Goal: Task Accomplishment & Management: Complete application form

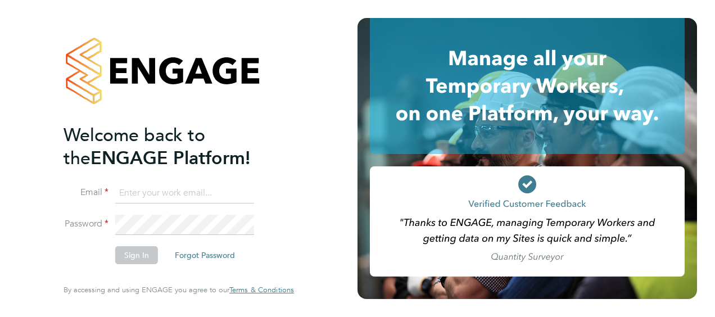
type input "[EMAIL_ADDRESS][DOMAIN_NAME]"
click at [128, 255] on button "Sign In" at bounding box center [136, 255] width 43 height 18
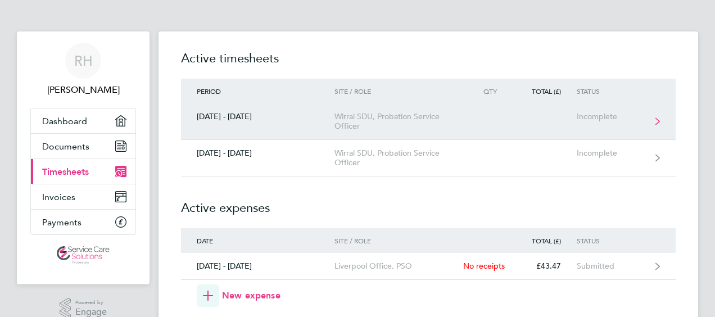
click at [594, 120] on div "Incomplete" at bounding box center [611, 117] width 69 height 10
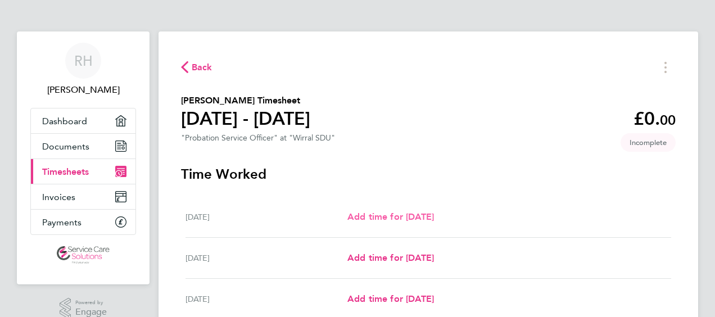
click at [419, 216] on span "Add time for [DATE]" at bounding box center [390, 216] width 87 height 11
select select "30"
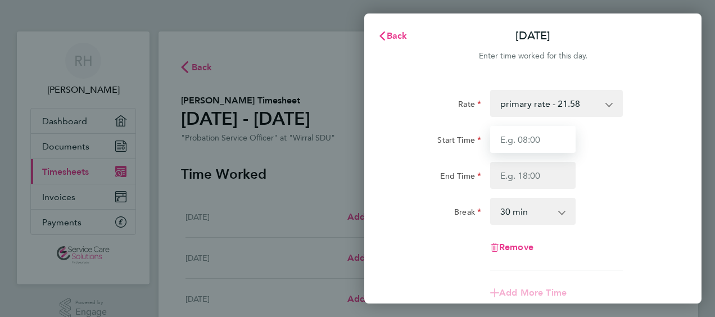
click at [523, 134] on input "Start Time" at bounding box center [532, 139] width 85 height 27
type input "09:00"
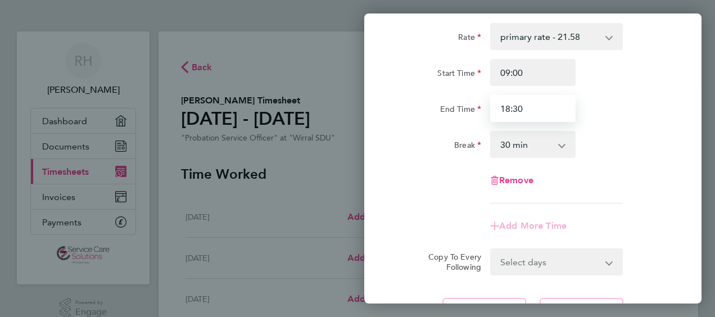
scroll to position [169, 0]
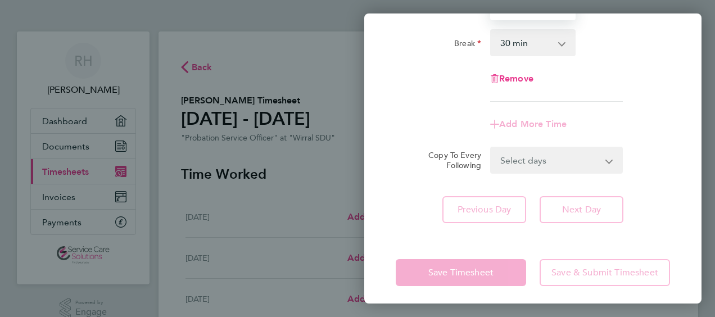
type input "18:30"
click at [546, 159] on form "Rate primary rate - 21.58 Start Time 09:00 End Time 18:30 Break 0 min 15 min 30…" at bounding box center [533, 47] width 274 height 252
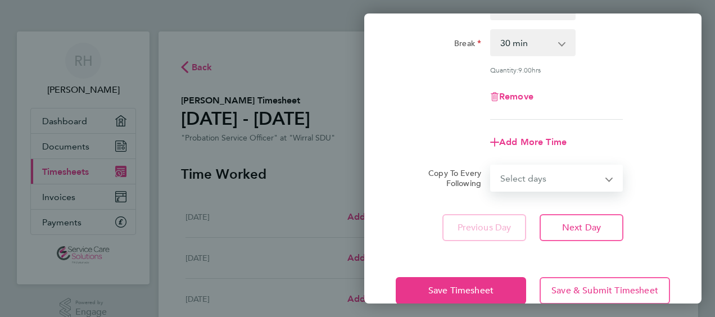
select select "WEEKDAY"
click at [491, 166] on select "Select days Day Weekday (Mon-Fri) Weekend (Sat-Sun) [DATE] [DATE] [DATE] [DATE]…" at bounding box center [550, 178] width 118 height 25
select select "[DATE]"
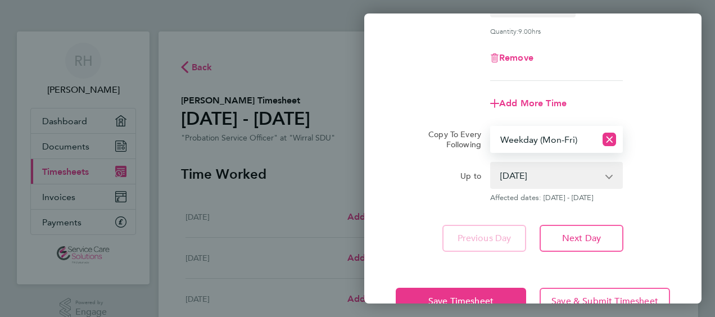
scroll to position [240, 0]
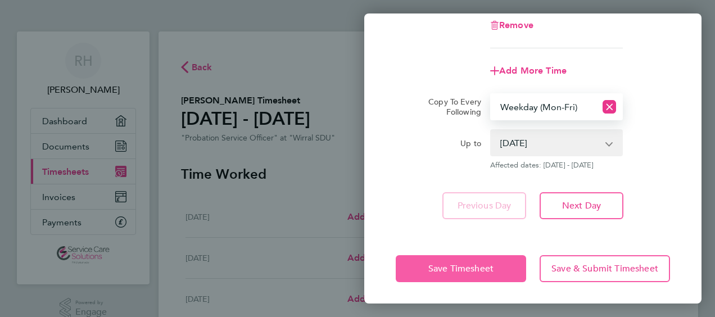
click at [433, 266] on span "Save Timesheet" at bounding box center [460, 268] width 65 height 11
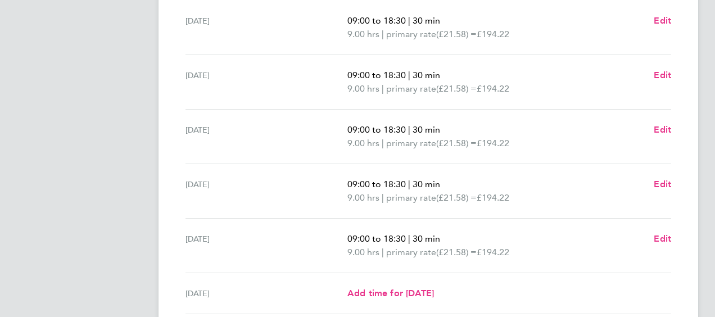
scroll to position [337, 0]
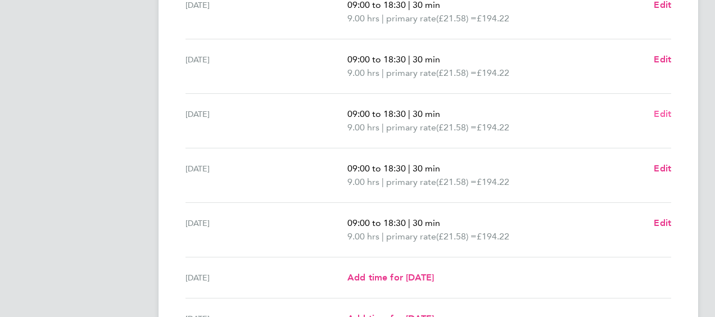
click at [667, 110] on span "Edit" at bounding box center [662, 113] width 17 height 11
select select "30"
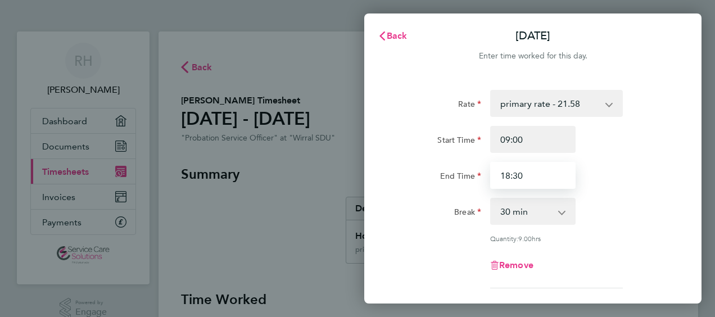
drag, startPoint x: 532, startPoint y: 171, endPoint x: 459, endPoint y: 164, distance: 72.8
click at [471, 178] on div "End Time 18:30" at bounding box center [532, 175] width 283 height 27
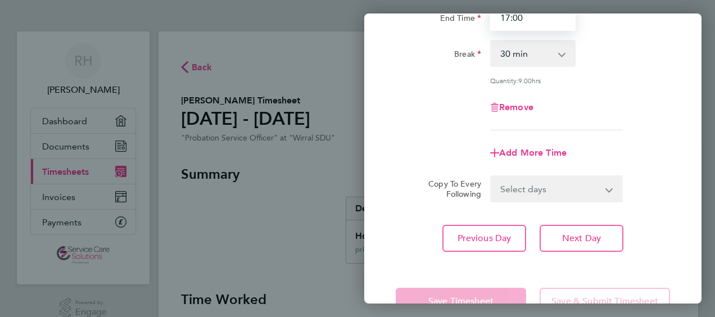
scroll to position [191, 0]
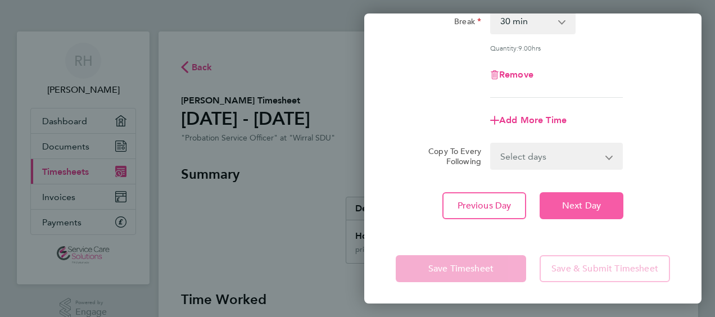
type input "17:00"
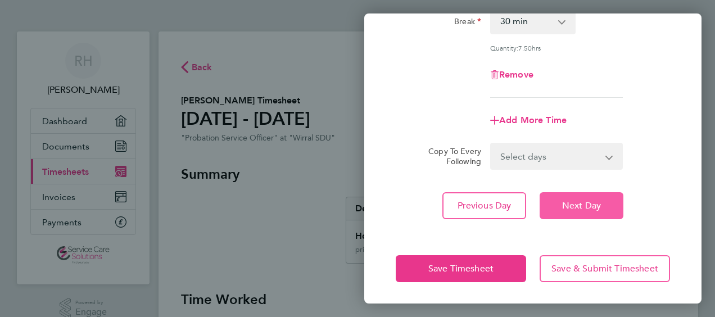
click at [568, 209] on span "Next Day" at bounding box center [581, 205] width 39 height 11
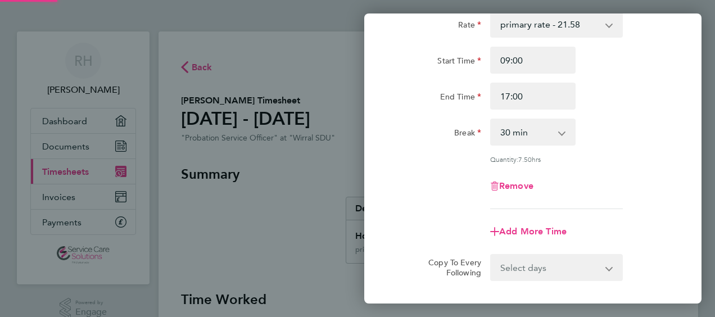
select select "30"
drag, startPoint x: 415, startPoint y: 111, endPoint x: 419, endPoint y: 117, distance: 7.3
click at [396, 115] on div "Rate primary rate - 21.58 Start Time 09:00 End Time 18:30 Break 0 min 15 min 30…" at bounding box center [533, 111] width 274 height 198
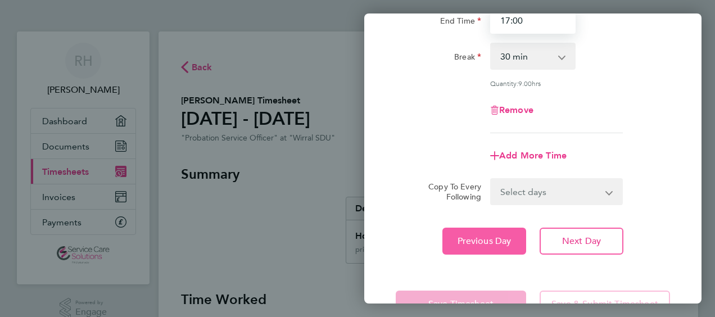
scroll to position [191, 0]
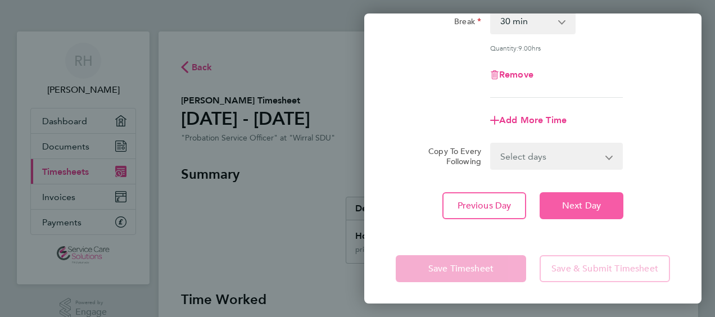
type input "17:00"
click at [589, 215] on button "Next Day" at bounding box center [582, 205] width 84 height 27
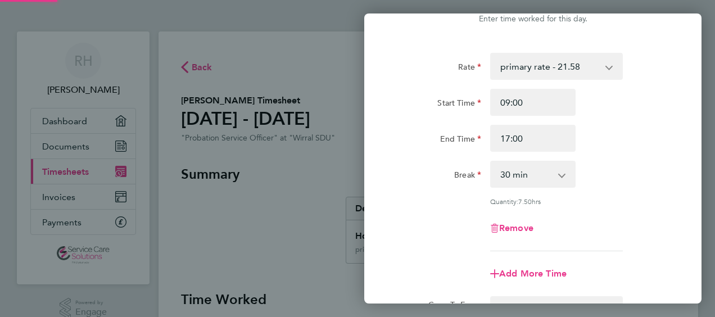
scroll to position [0, 0]
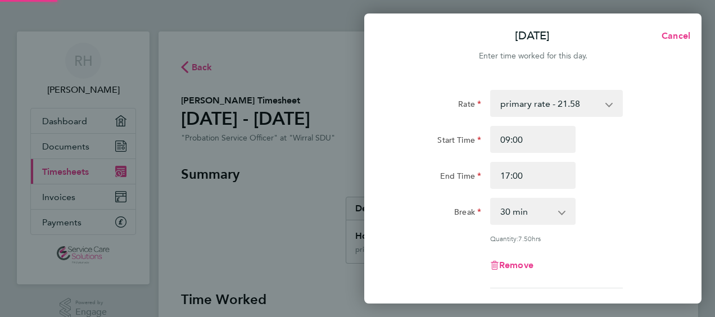
select select "30"
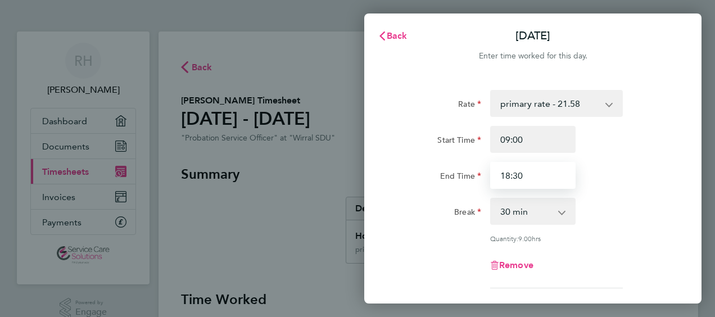
drag, startPoint x: 550, startPoint y: 172, endPoint x: 432, endPoint y: 178, distance: 118.8
click at [448, 189] on div "Rate primary rate - 21.58 Start Time 09:00 End Time 18:30 Break 0 min 15 min 30…" at bounding box center [533, 189] width 274 height 198
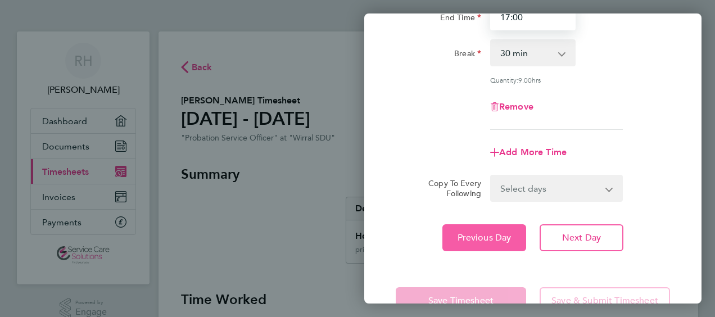
scroll to position [191, 0]
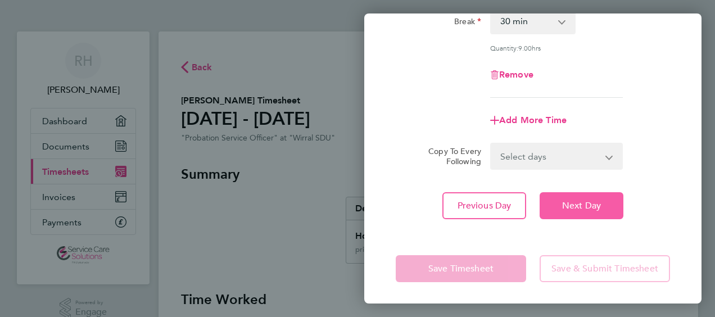
type input "17:00"
click at [577, 206] on span "Next Day" at bounding box center [581, 205] width 39 height 11
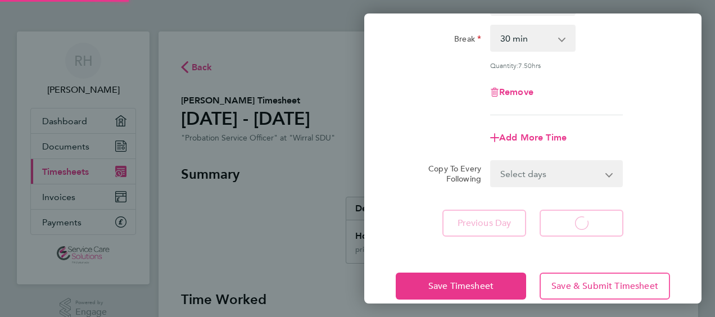
select select "30"
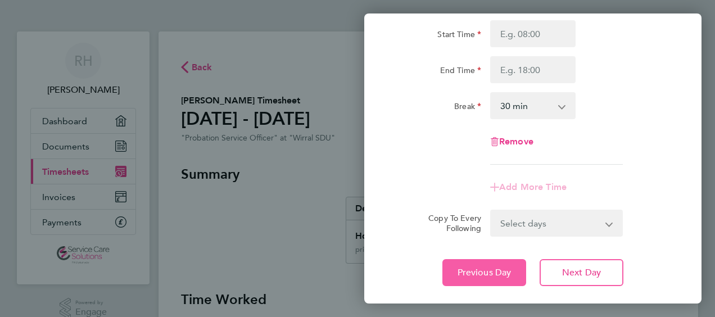
scroll to position [173, 0]
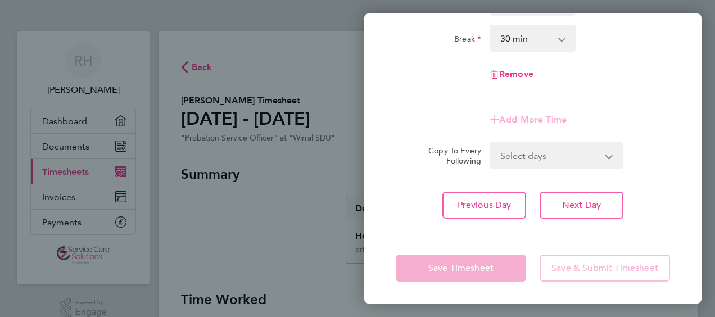
click at [460, 273] on app-form-button "Save Timesheet" at bounding box center [464, 268] width 137 height 27
click at [449, 234] on div "Save Timesheet Save & Submit Timesheet" at bounding box center [532, 268] width 337 height 72
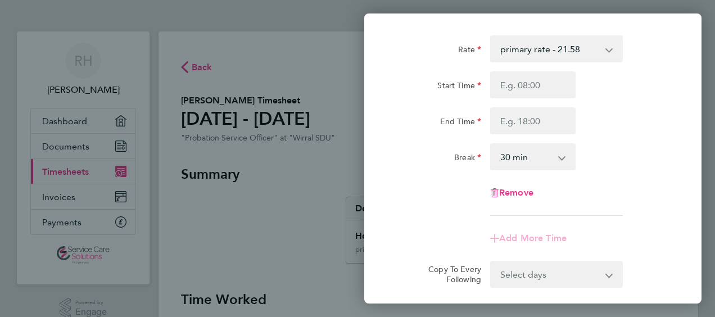
scroll to position [0, 0]
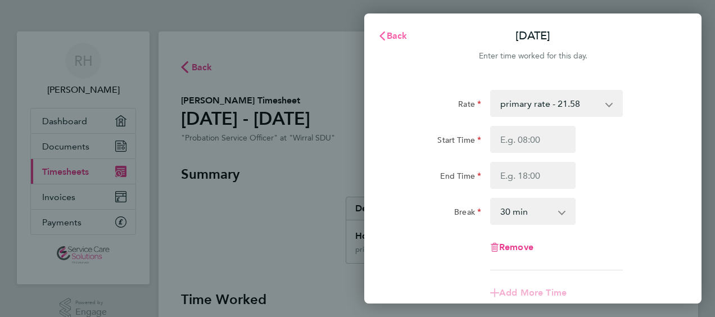
click at [391, 30] on span "Back" at bounding box center [397, 35] width 21 height 11
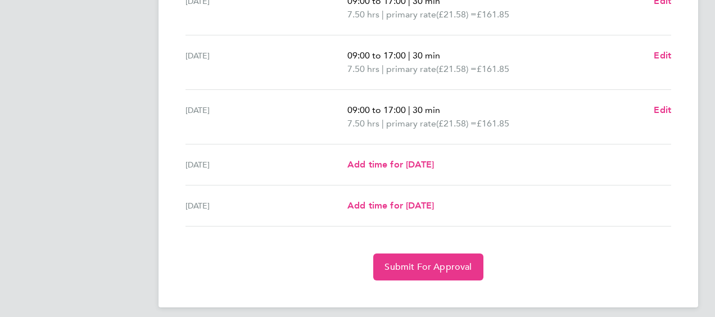
scroll to position [457, 0]
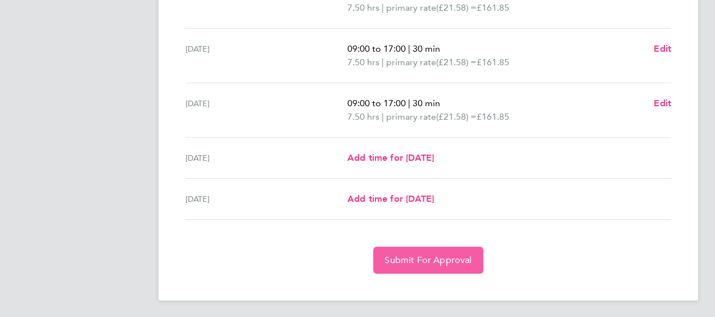
click at [421, 257] on span "Submit For Approval" at bounding box center [428, 260] width 87 height 11
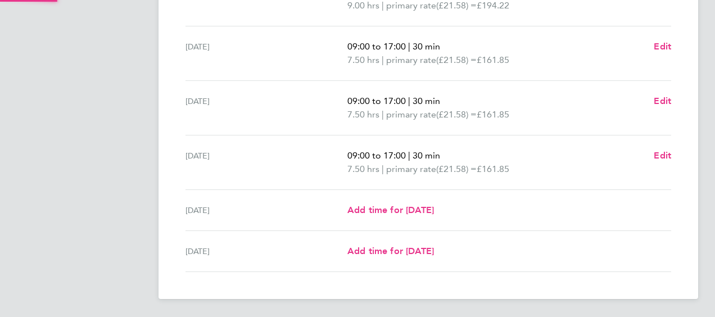
scroll to position [403, 0]
